Goal: Transaction & Acquisition: Purchase product/service

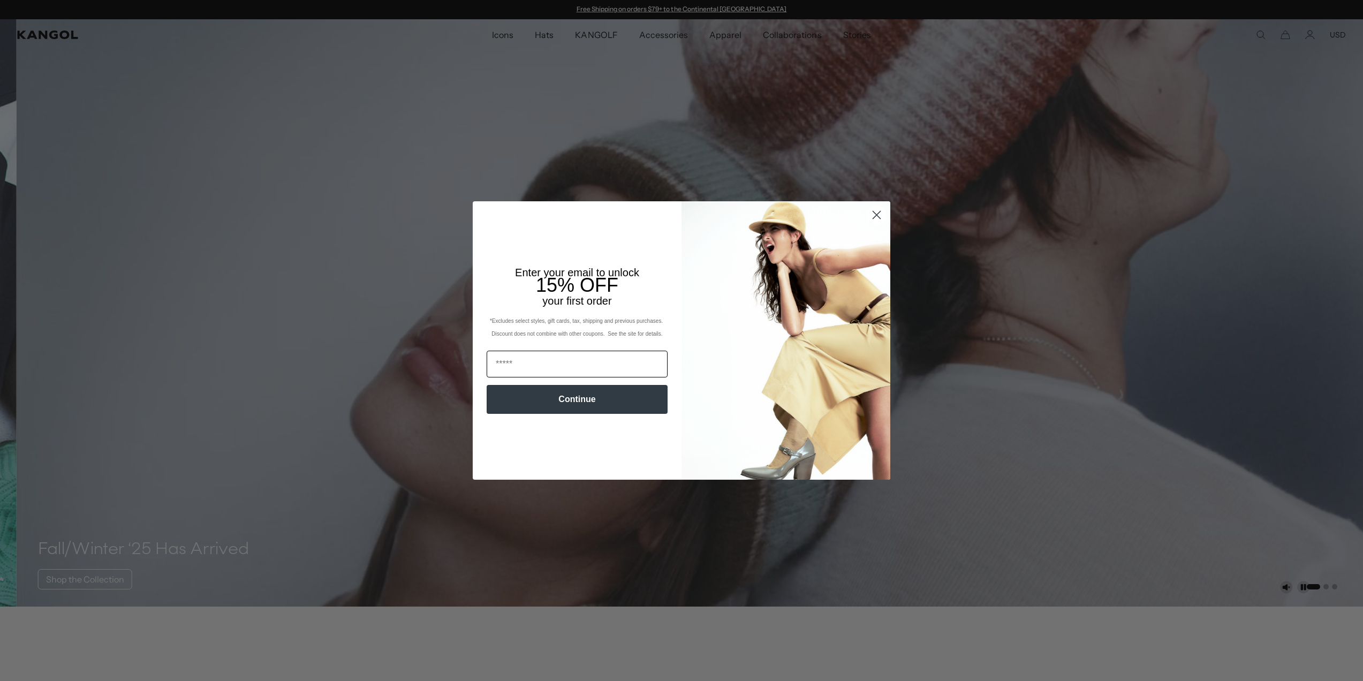
click at [527, 367] on input "Email" at bounding box center [577, 364] width 181 height 27
type input "**********"
click at [579, 400] on button "Continue" at bounding box center [577, 399] width 181 height 29
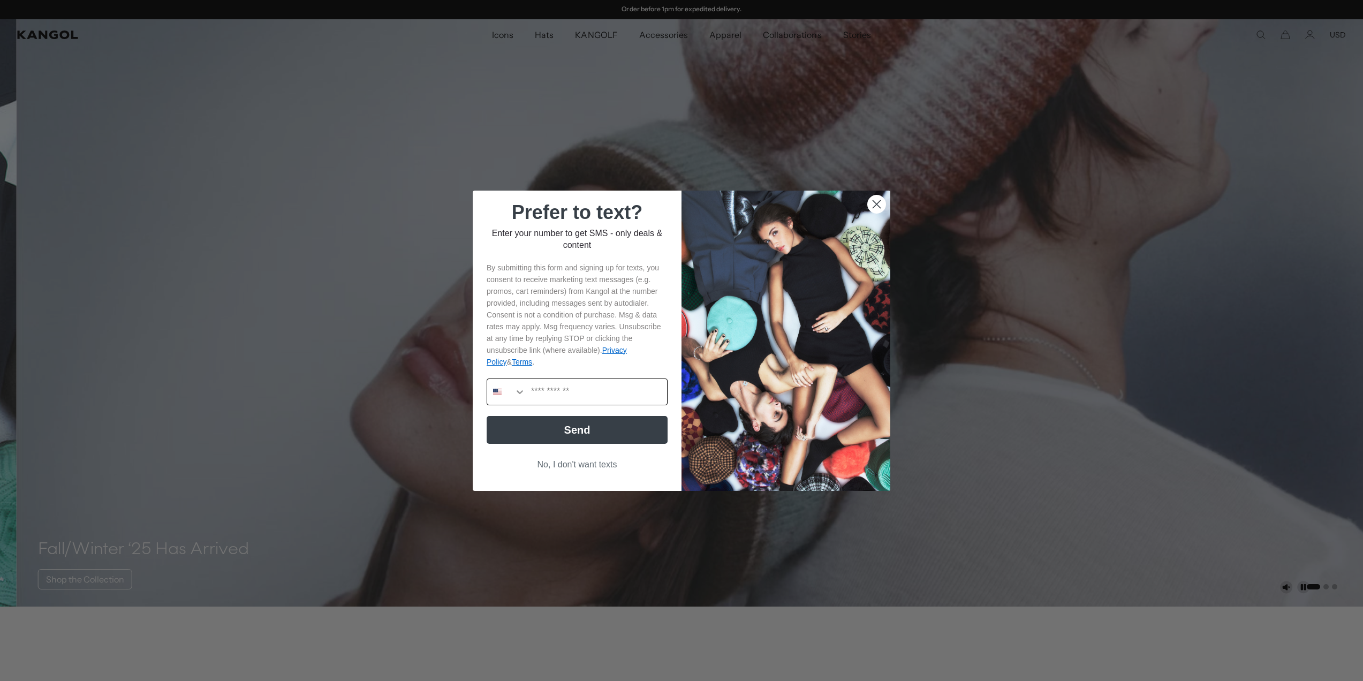
click at [514, 396] on icon "Search Countries" at bounding box center [519, 391] width 11 height 11
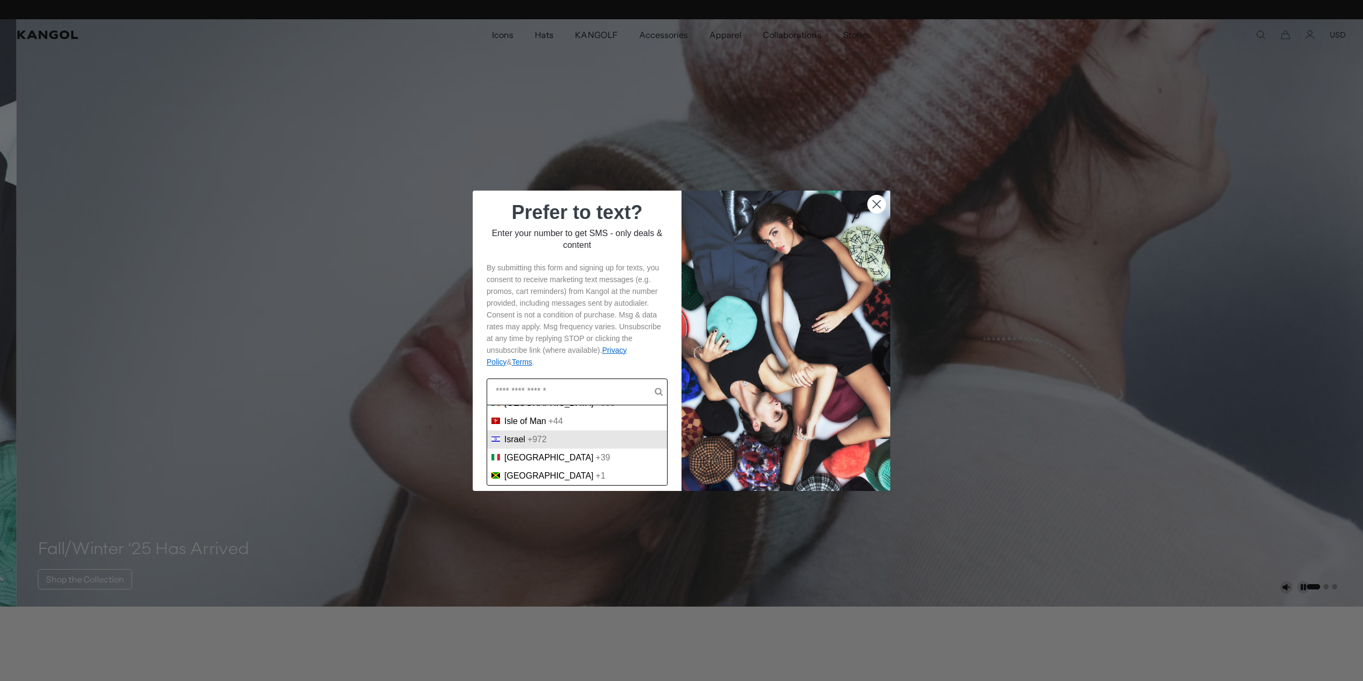
scroll to position [0, 0]
click at [504, 444] on span "Israel" at bounding box center [514, 440] width 21 height 10
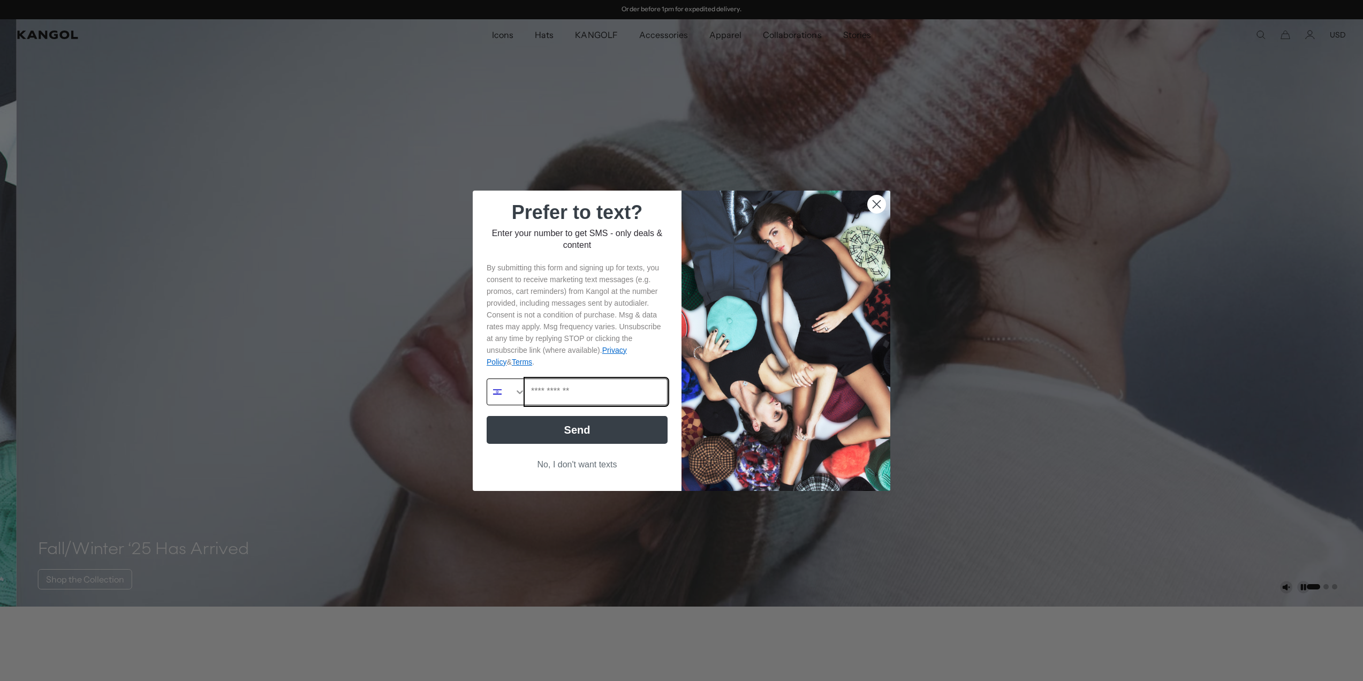
click at [538, 391] on input "Phone Number" at bounding box center [596, 392] width 141 height 26
drag, startPoint x: 598, startPoint y: 397, endPoint x: 476, endPoint y: 388, distance: 122.4
click at [476, 388] on form "**********" at bounding box center [681, 341] width 417 height 300
type input "**********"
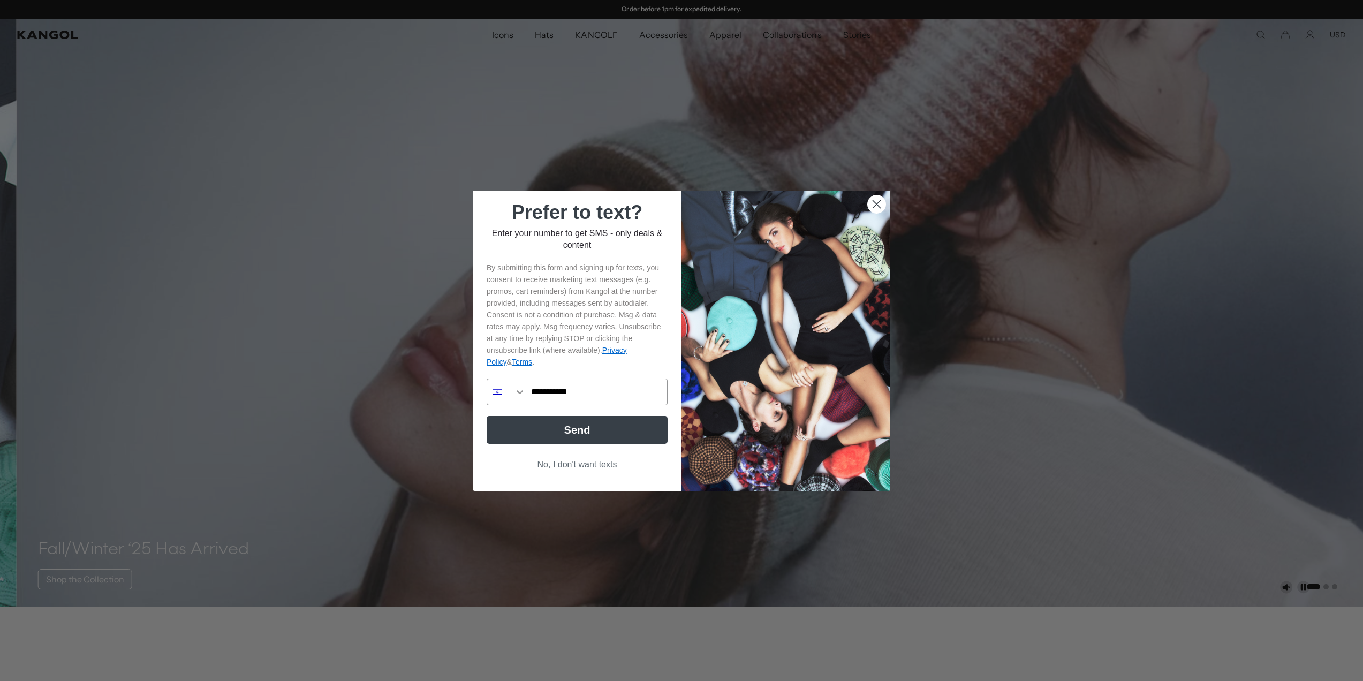
click at [549, 462] on button "No, I don't want texts" at bounding box center [577, 464] width 181 height 20
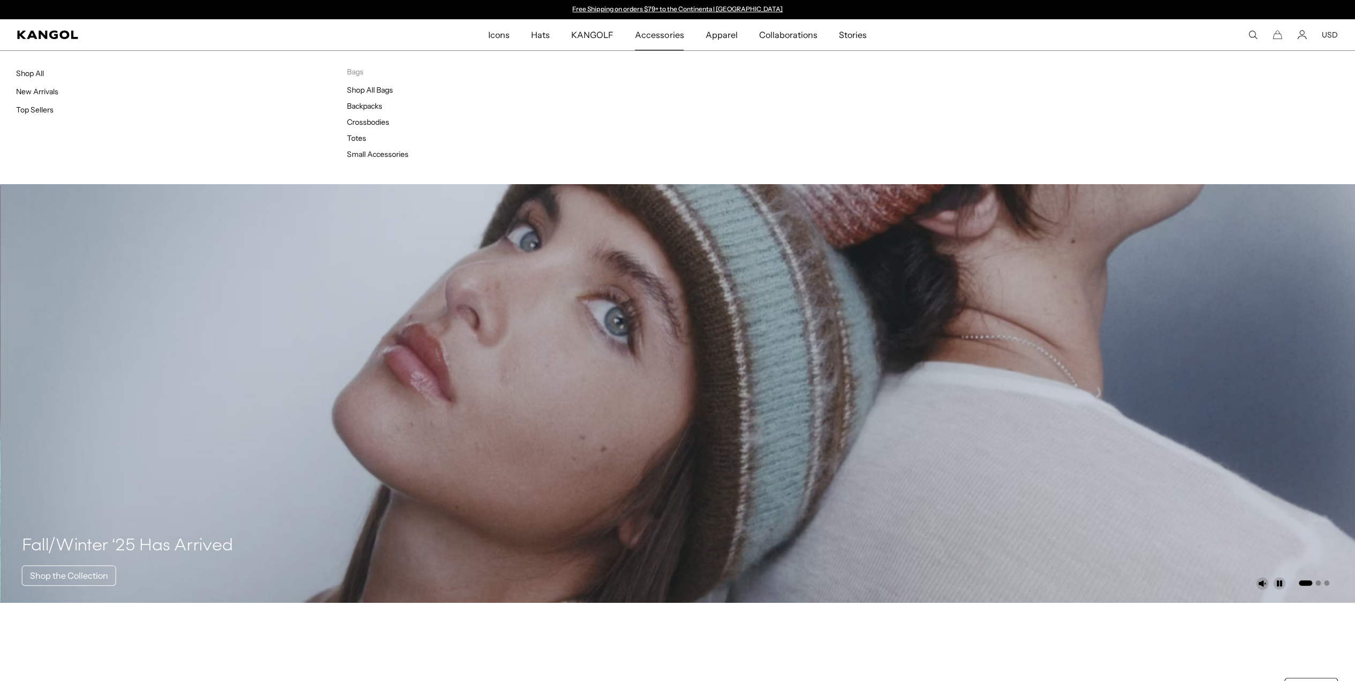
click at [652, 36] on span "Accessories" at bounding box center [659, 34] width 49 height 31
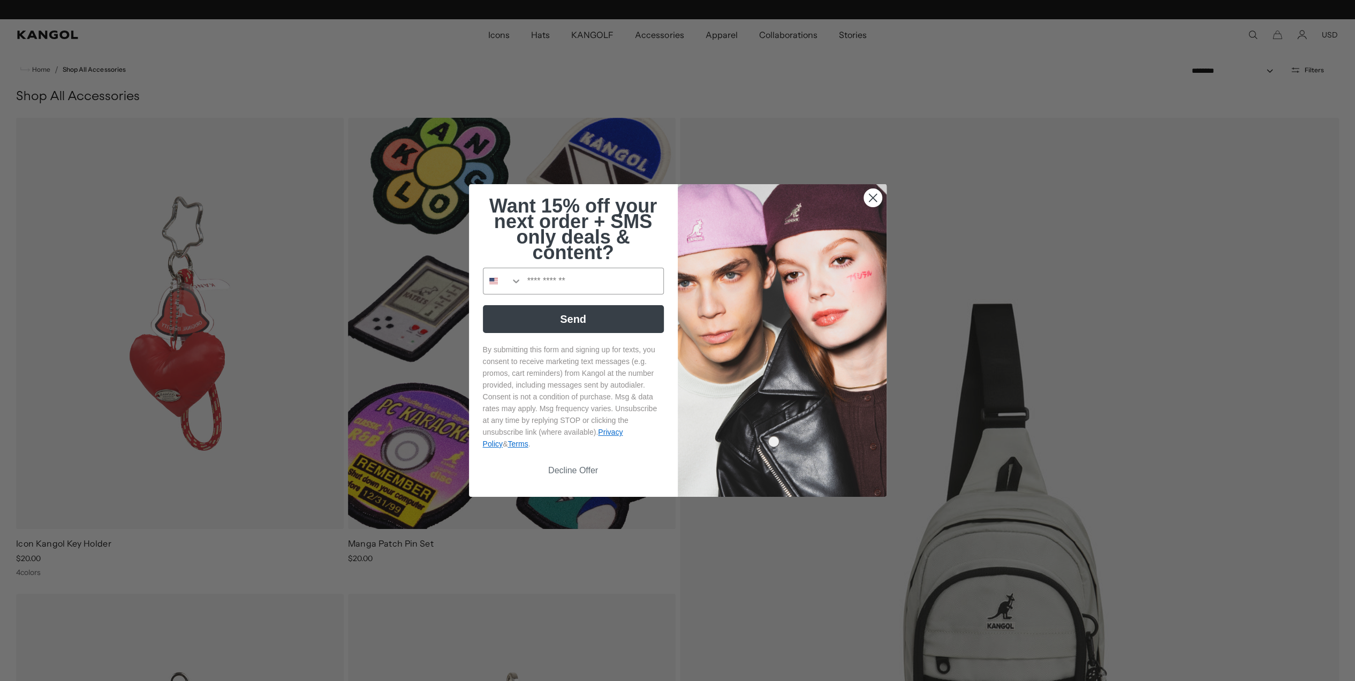
drag, startPoint x: 0, startPoint y: 0, endPoint x: 652, endPoint y: 34, distance: 652.8
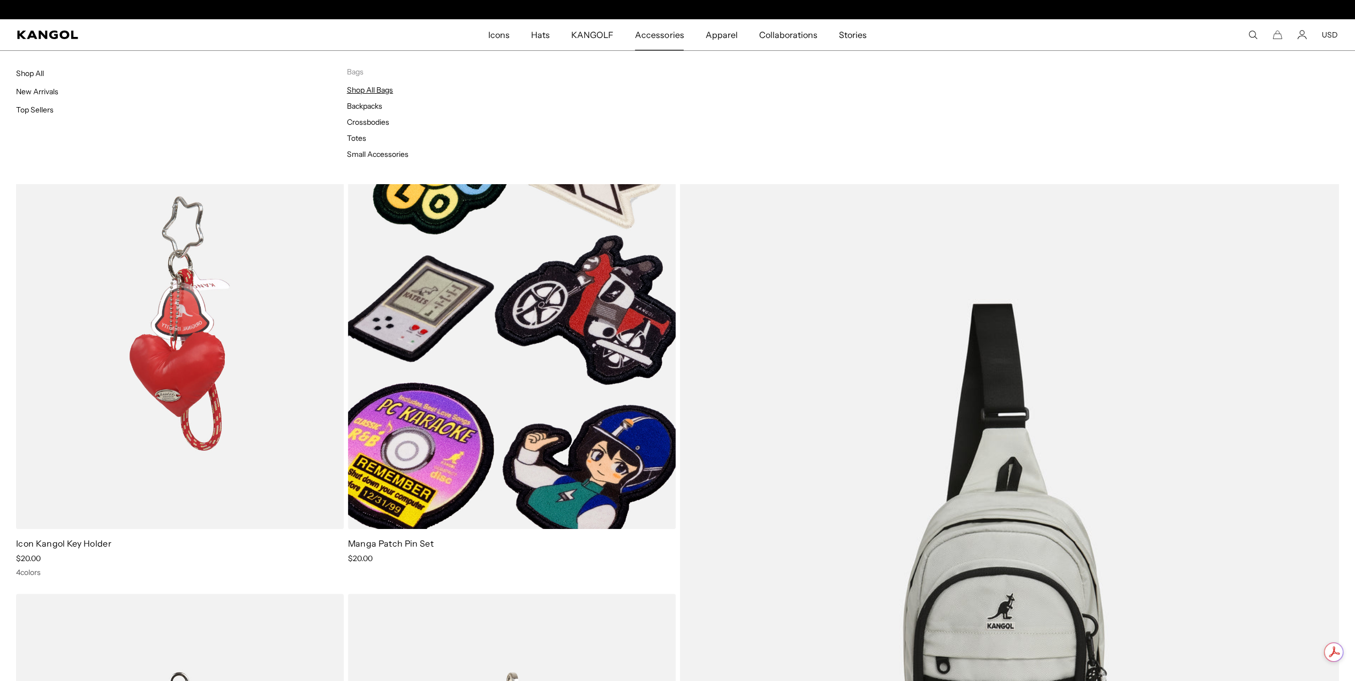
scroll to position [0, 221]
click at [380, 92] on link "Shop All Bags" at bounding box center [370, 90] width 46 height 10
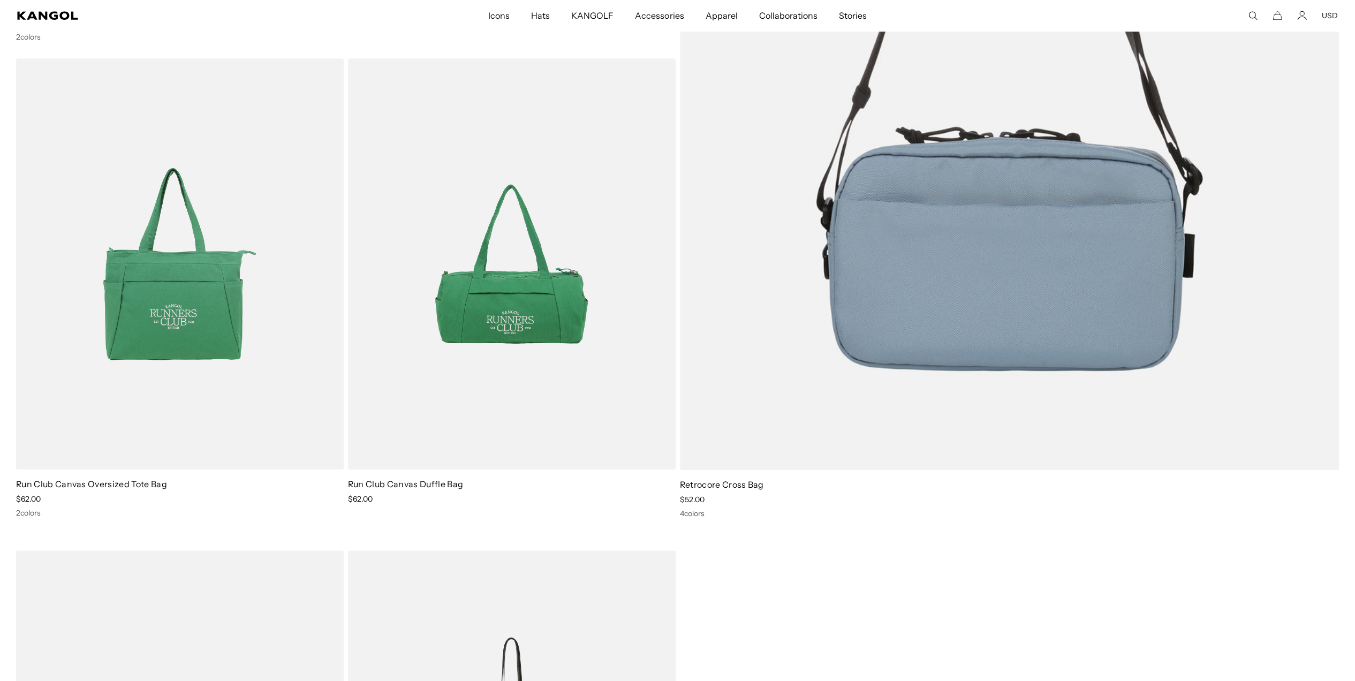
scroll to position [0, 221]
click at [992, 323] on img at bounding box center [1009, 26] width 659 height 887
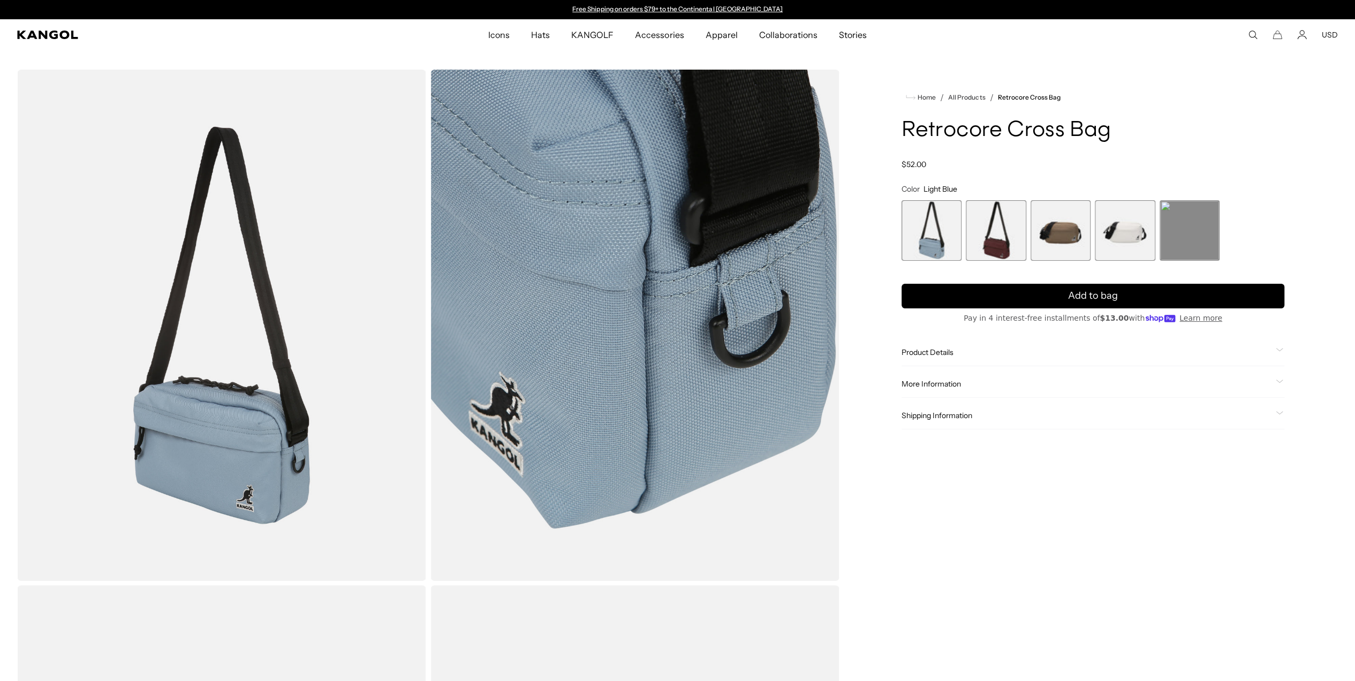
click at [1035, 239] on span "3 of 5" at bounding box center [1060, 230] width 60 height 60
click at [1058, 228] on span "3 of 5" at bounding box center [1060, 230] width 60 height 60
click at [1126, 230] on span "4 of 5" at bounding box center [1125, 230] width 60 height 60
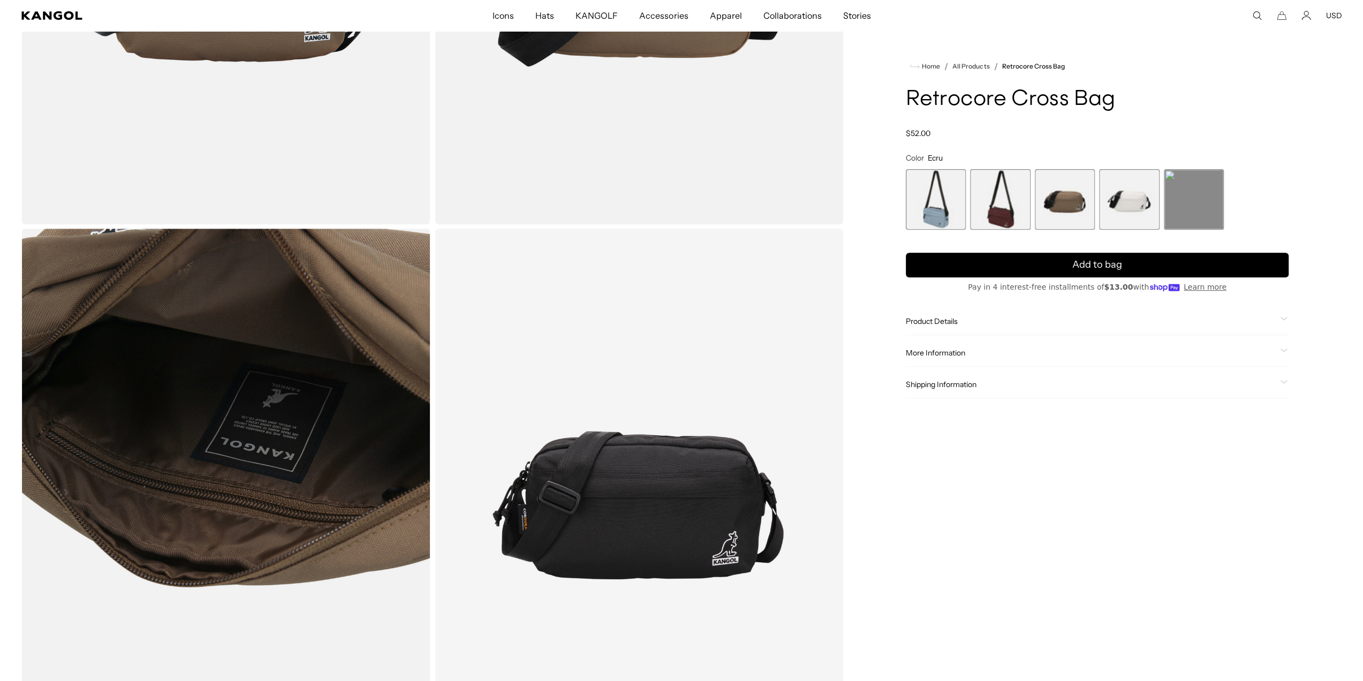
scroll to position [535, 0]
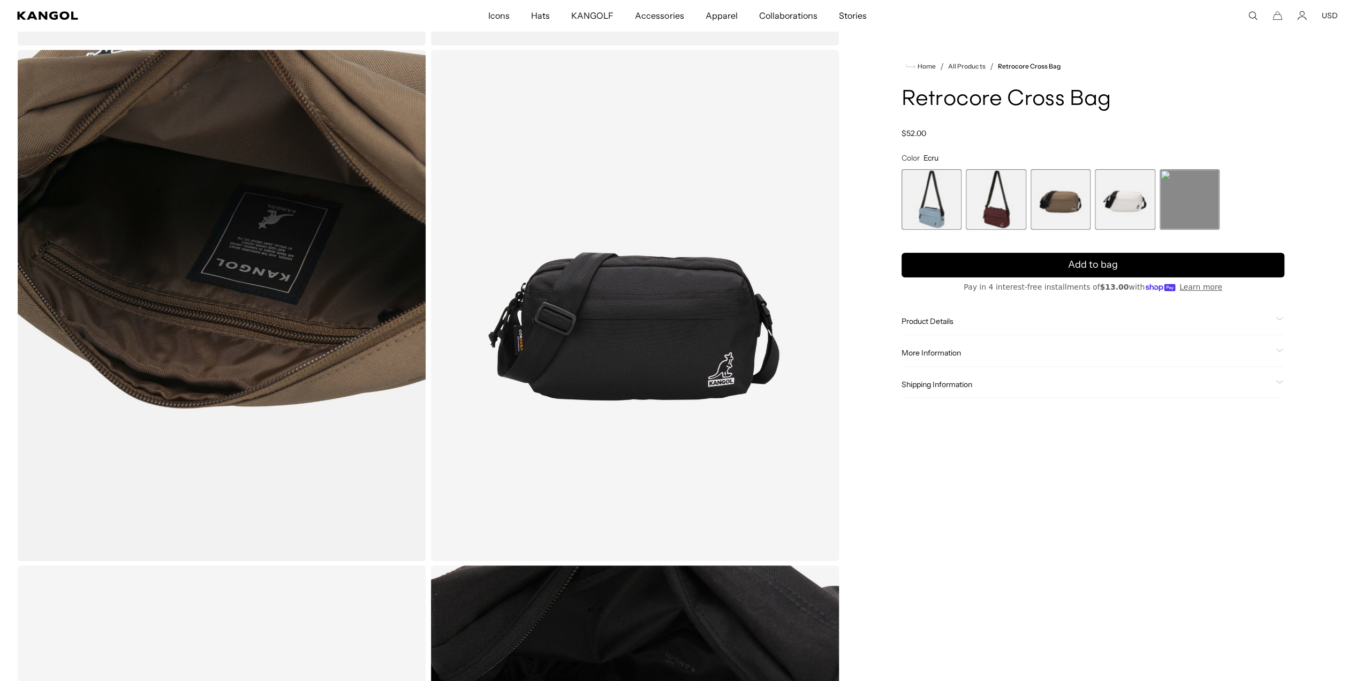
click at [682, 325] on img "Gallery Viewer" at bounding box center [634, 305] width 409 height 511
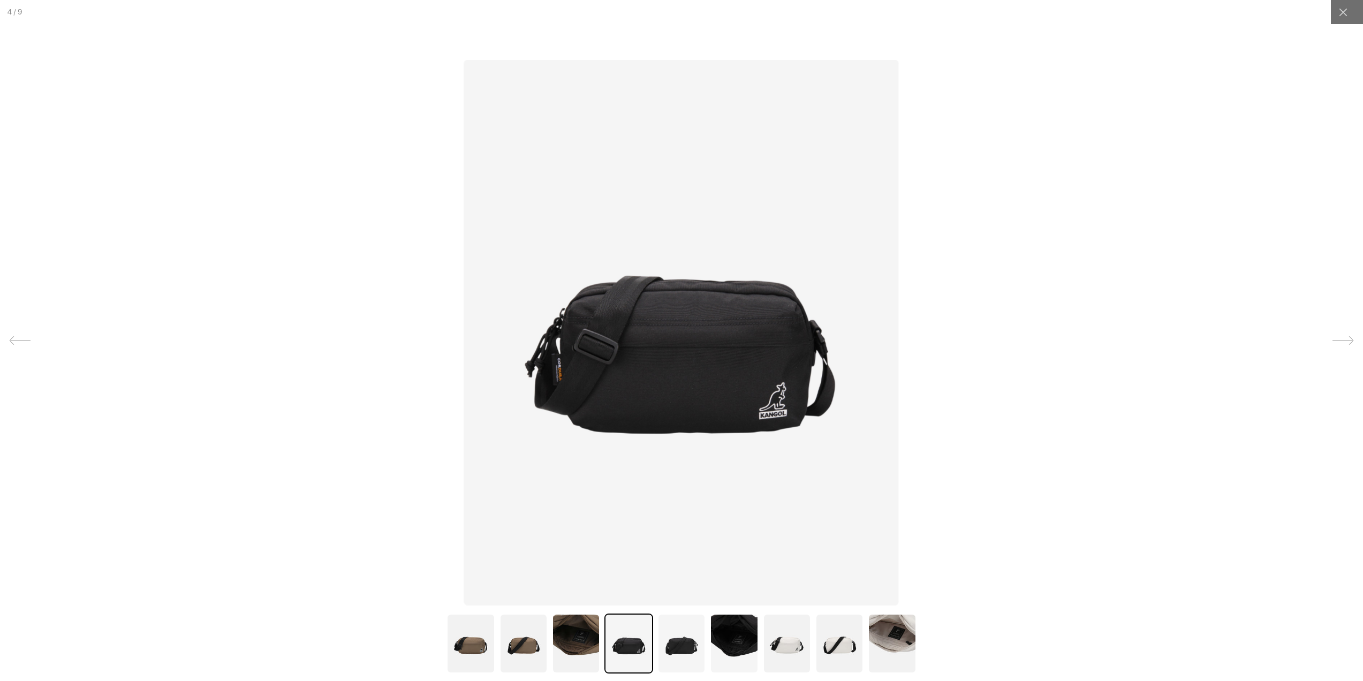
scroll to position [0, 0]
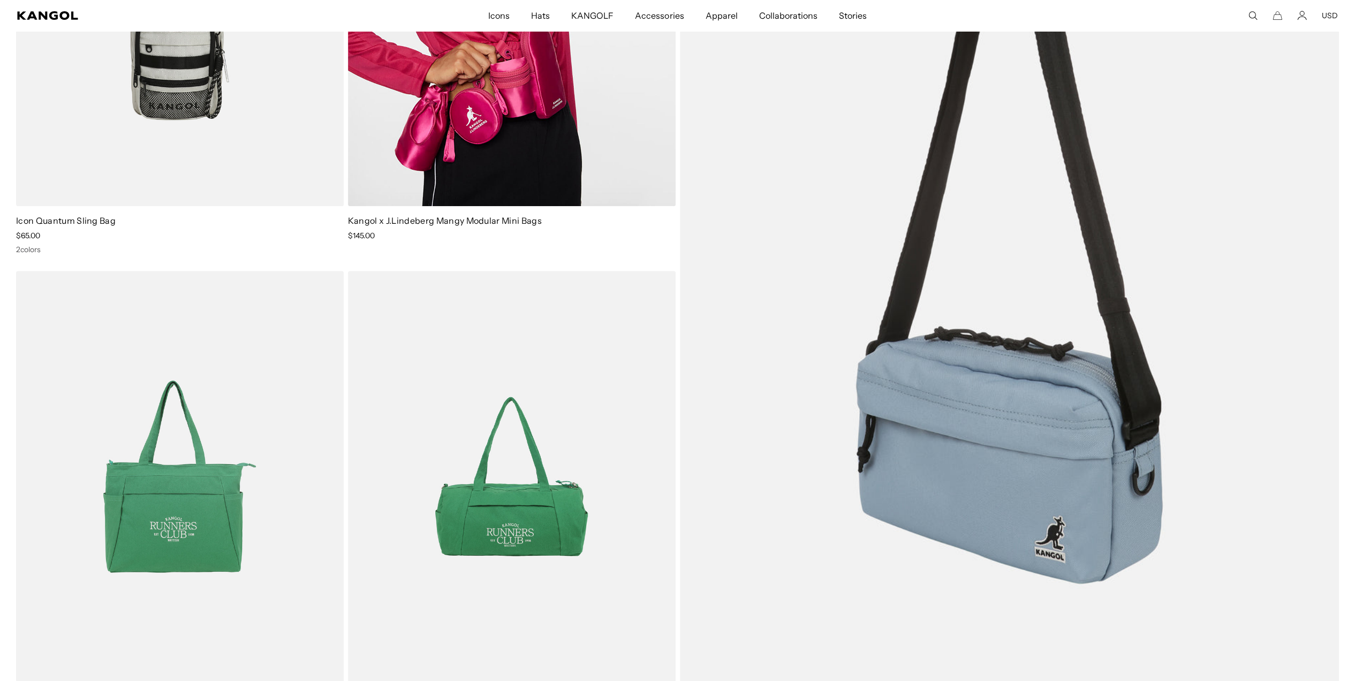
scroll to position [356, 0]
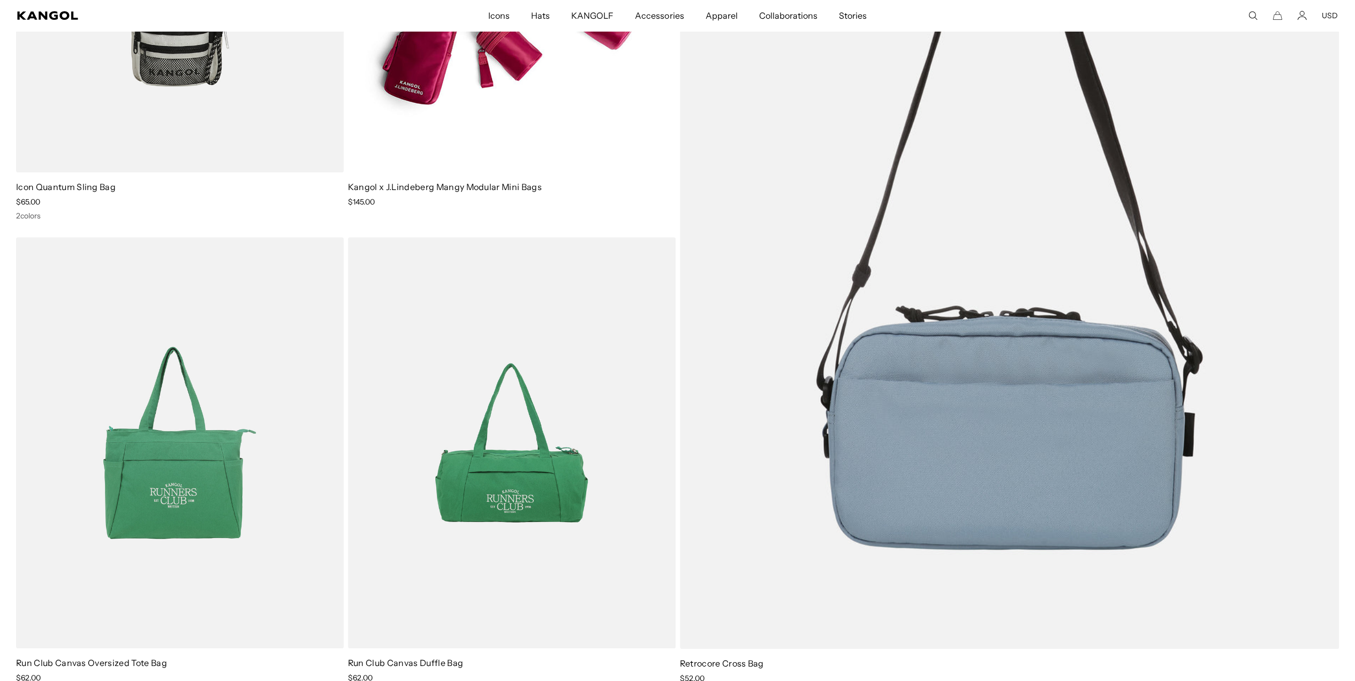
click at [1068, 462] on img at bounding box center [1009, 204] width 659 height 887
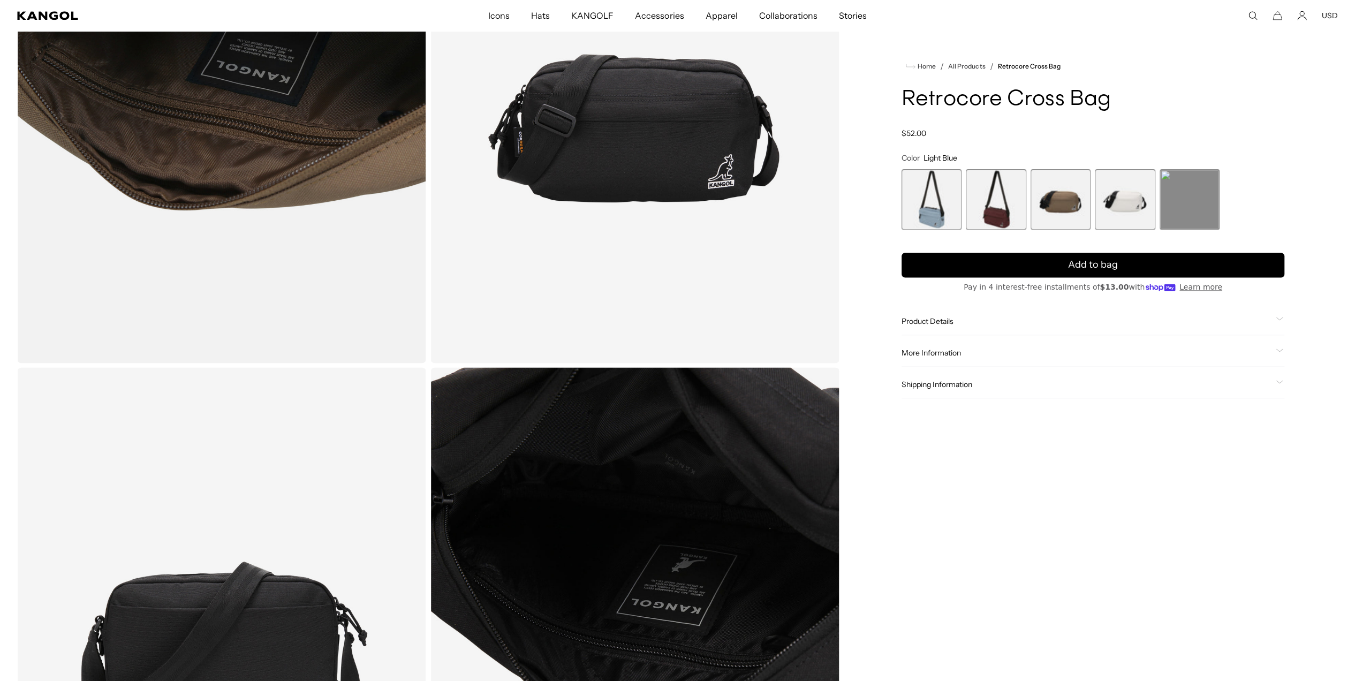
scroll to position [0, 221]
click at [1056, 205] on span "3 of 5" at bounding box center [1060, 199] width 60 height 60
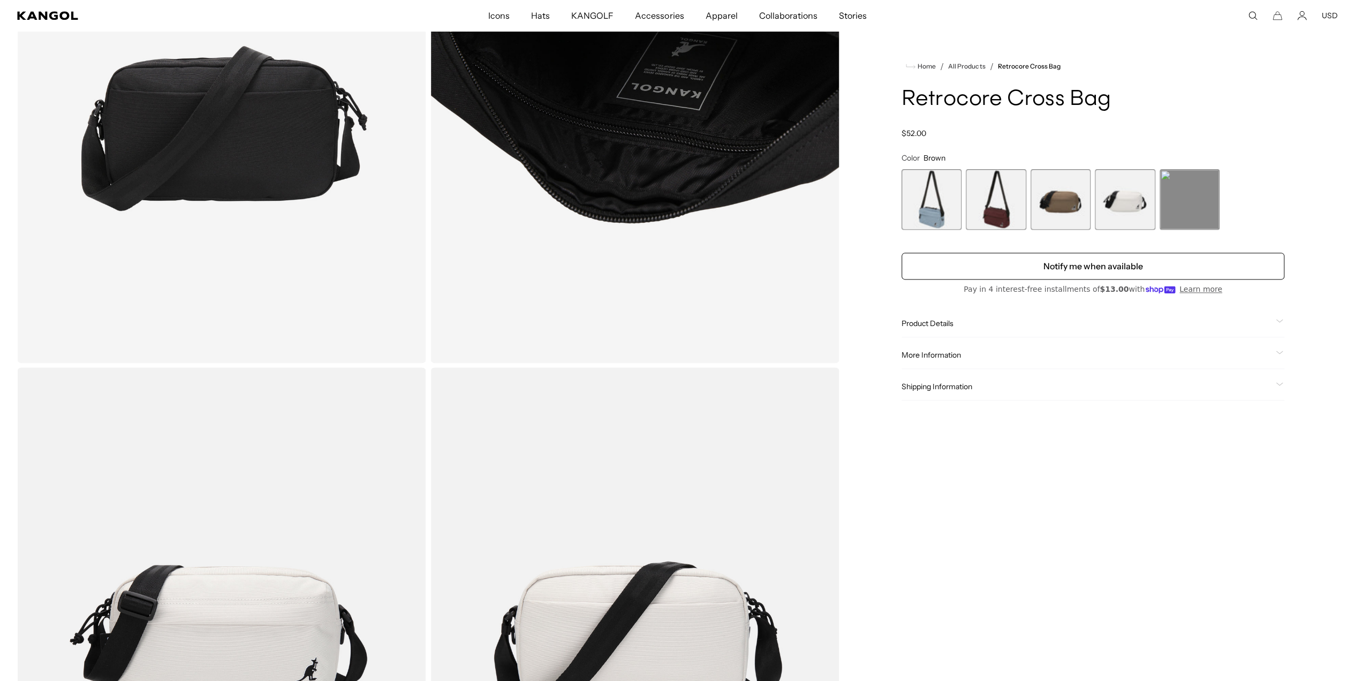
scroll to position [1071, 0]
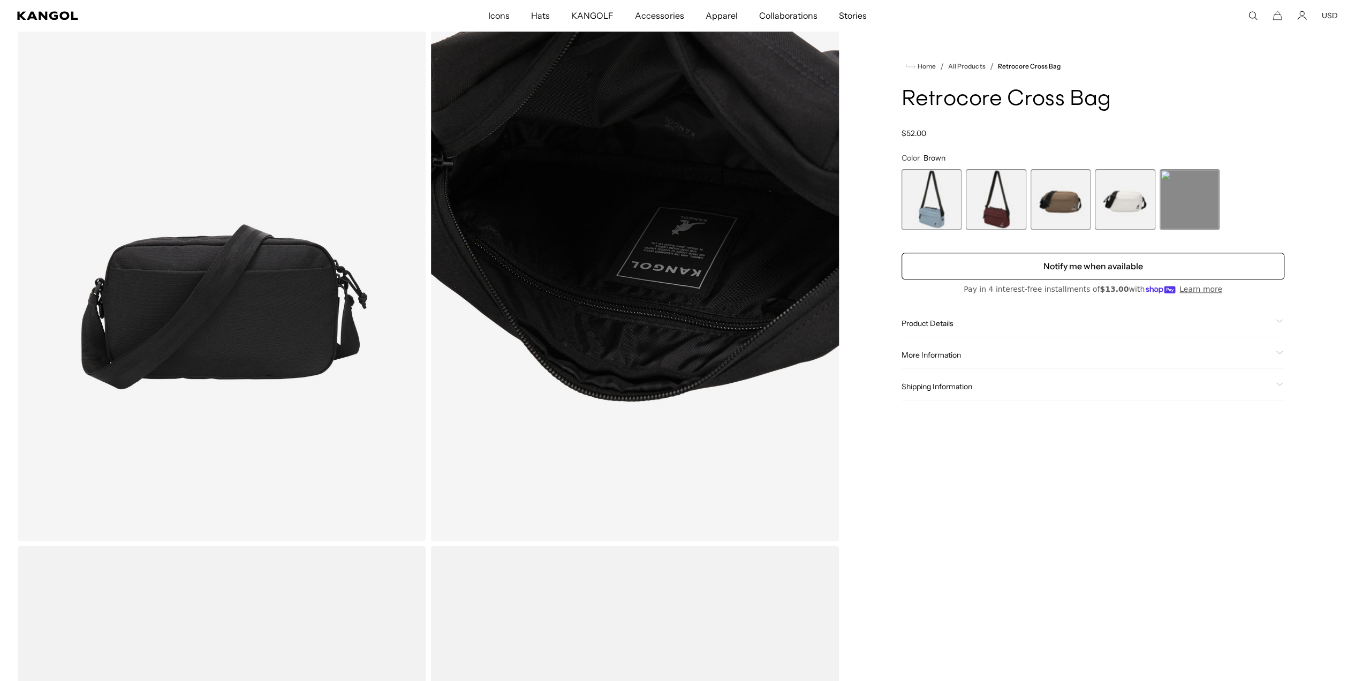
click at [1188, 205] on span "5 of 5" at bounding box center [1189, 199] width 60 height 60
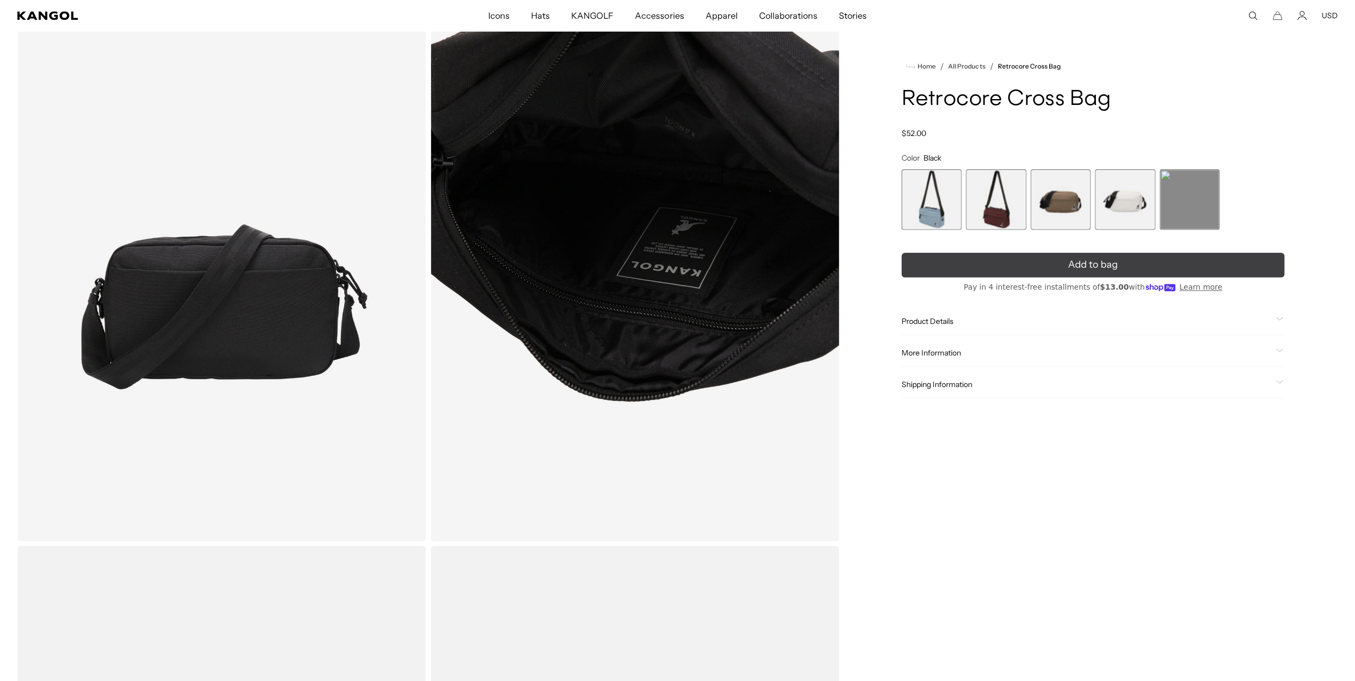
click at [1048, 263] on button "Add to bag" at bounding box center [1092, 265] width 383 height 25
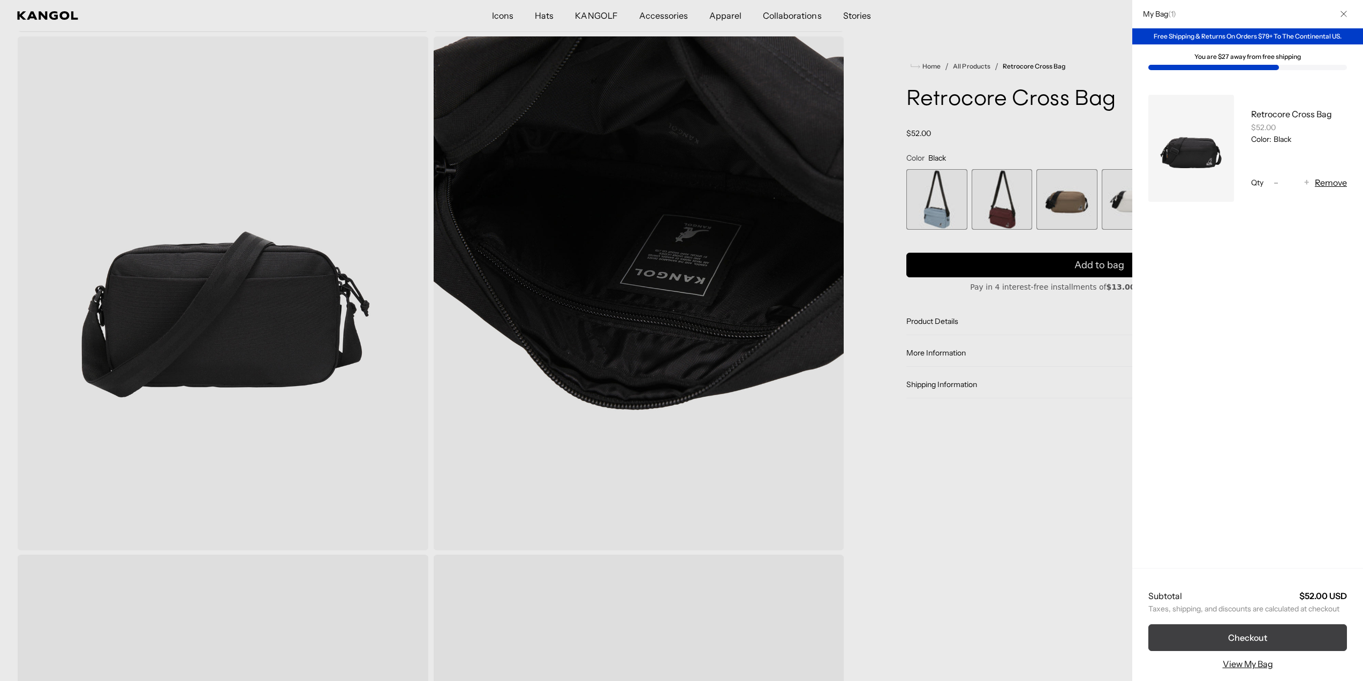
click at [1254, 632] on button "Checkout" at bounding box center [1247, 637] width 199 height 27
